Goal: Information Seeking & Learning: Learn about a topic

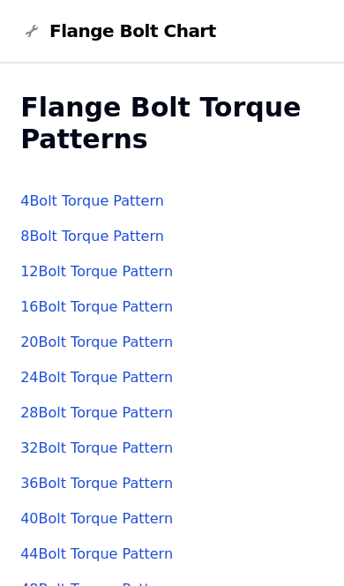
click at [49, 205] on link "4 Bolt Torque Pattern" at bounding box center [92, 200] width 144 height 17
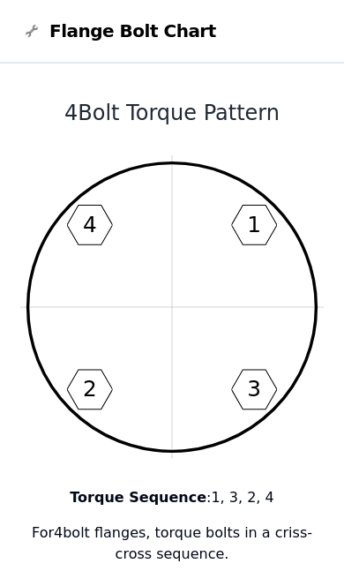
click at [260, 238] on icon "1 3 2 4" at bounding box center [171, 306] width 303 height 303
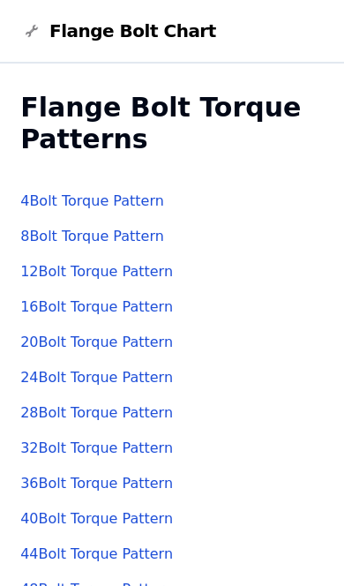
click at [122, 243] on link "8 Bolt Torque Pattern" at bounding box center [92, 236] width 144 height 17
click at [149, 279] on link "12 Bolt Torque Pattern" at bounding box center [96, 271] width 153 height 17
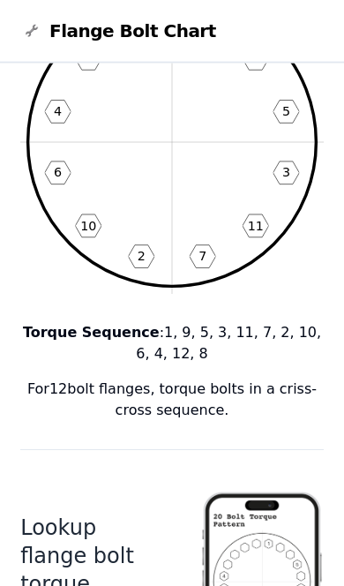
scroll to position [134, 0]
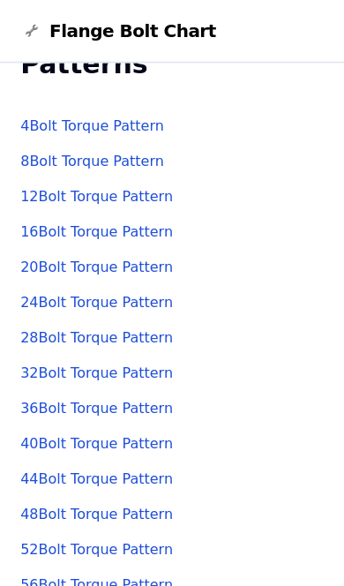
click at [116, 555] on link "52 Bolt Torque Pattern" at bounding box center [96, 549] width 153 height 17
